Goal: Navigation & Orientation: Find specific page/section

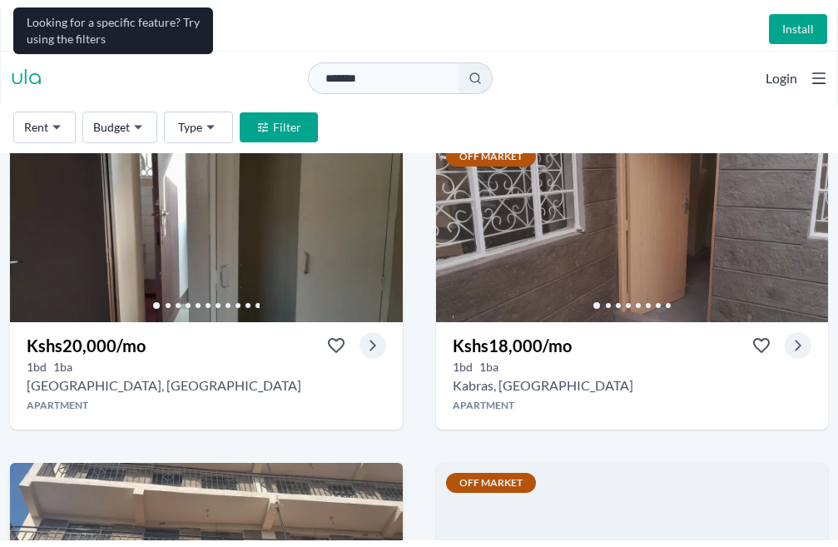
scroll to position [832, 0]
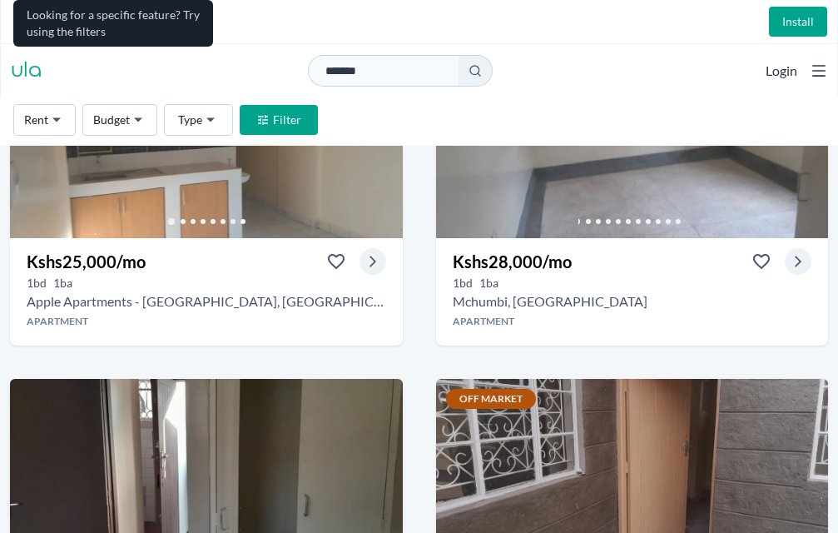
click at [403, 379] on img at bounding box center [206, 472] width 393 height 186
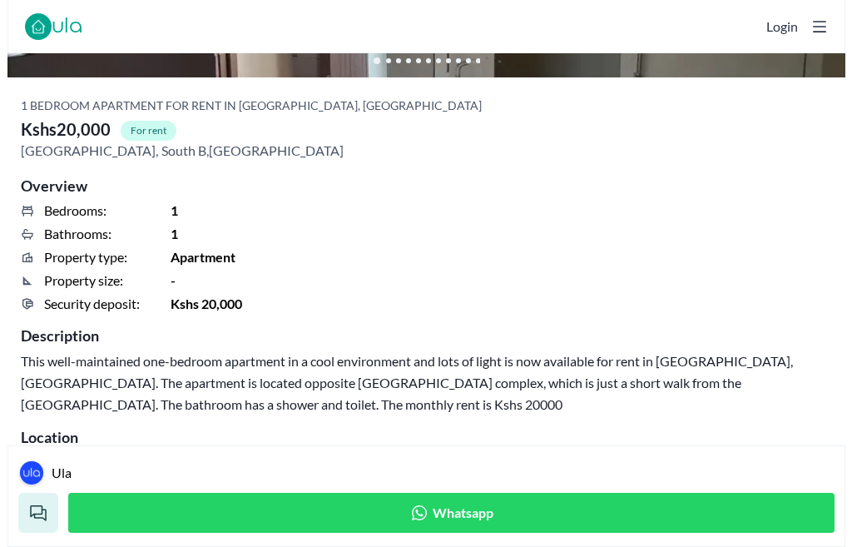
scroll to position [166, 0]
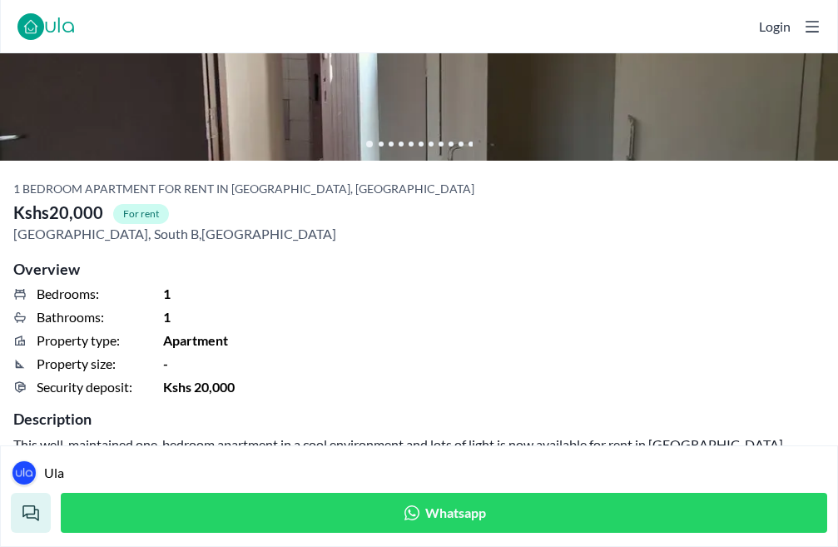
click at [0, 0] on span "View all photos" at bounding box center [0, 0] width 0 height 0
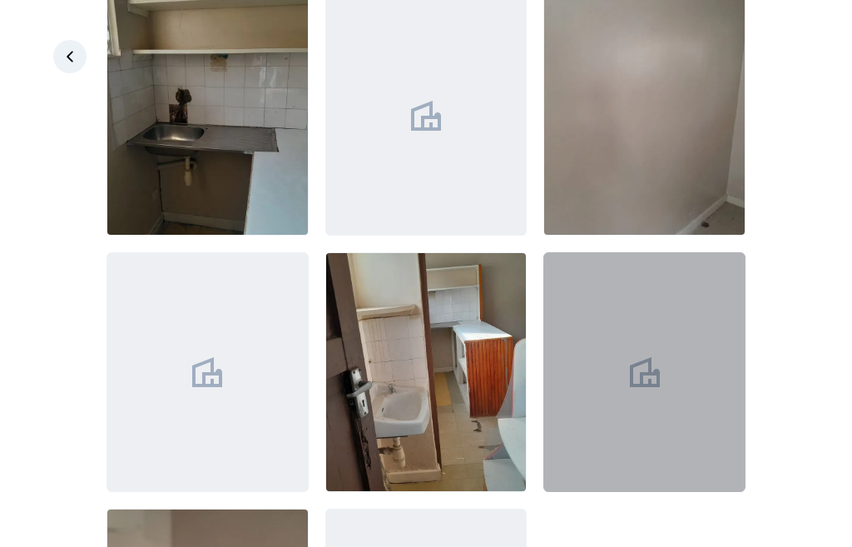
scroll to position [416, 0]
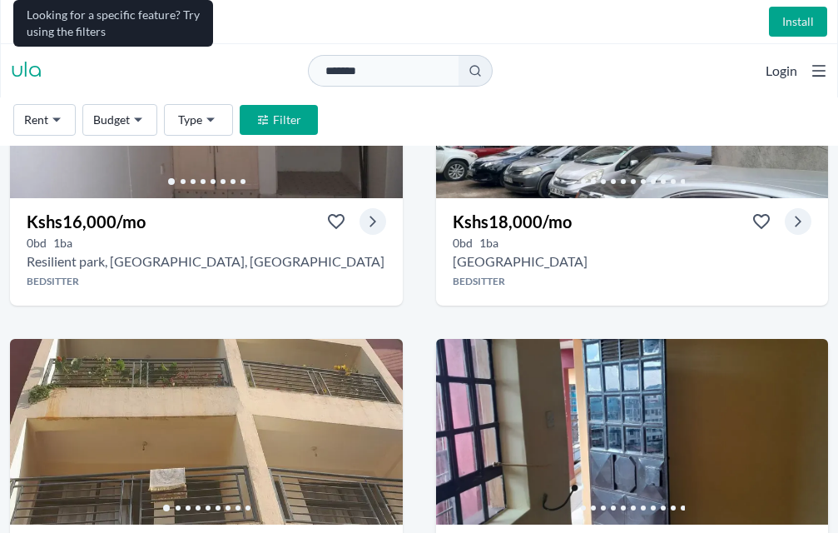
scroll to position [250, 0]
